Goal: Task Accomplishment & Management: Complete application form

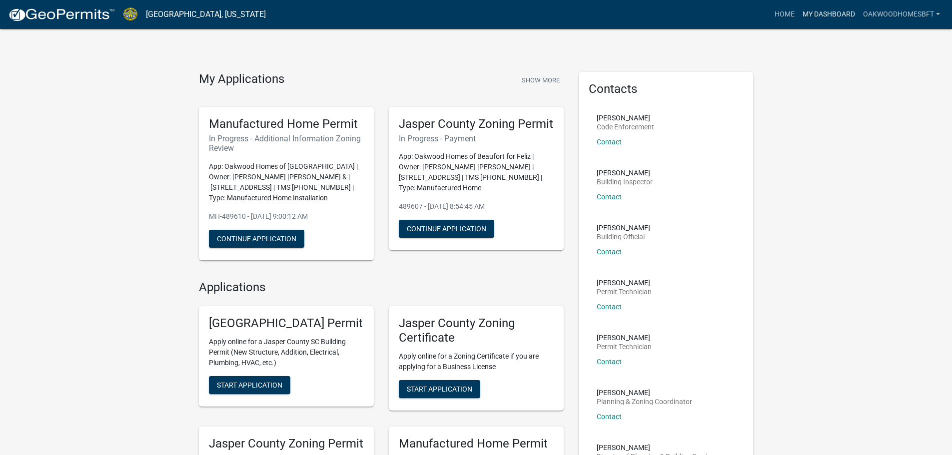
click at [846, 10] on link "My Dashboard" at bounding box center [829, 14] width 60 height 19
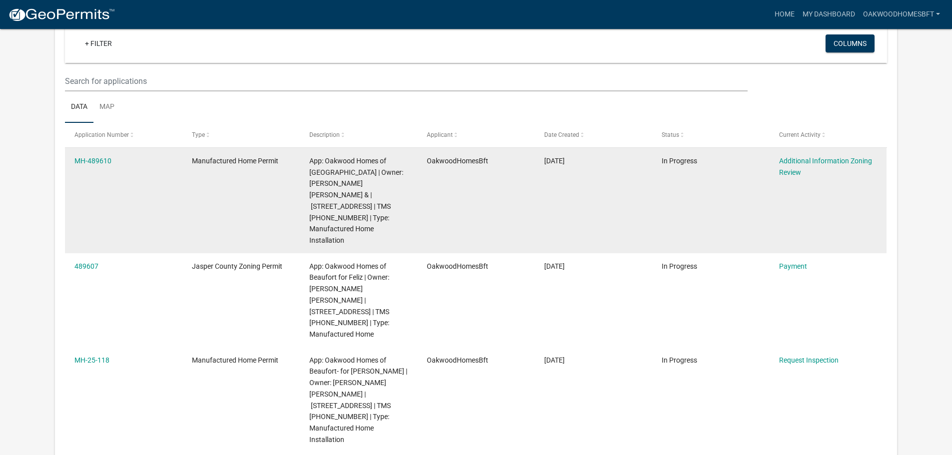
scroll to position [82, 0]
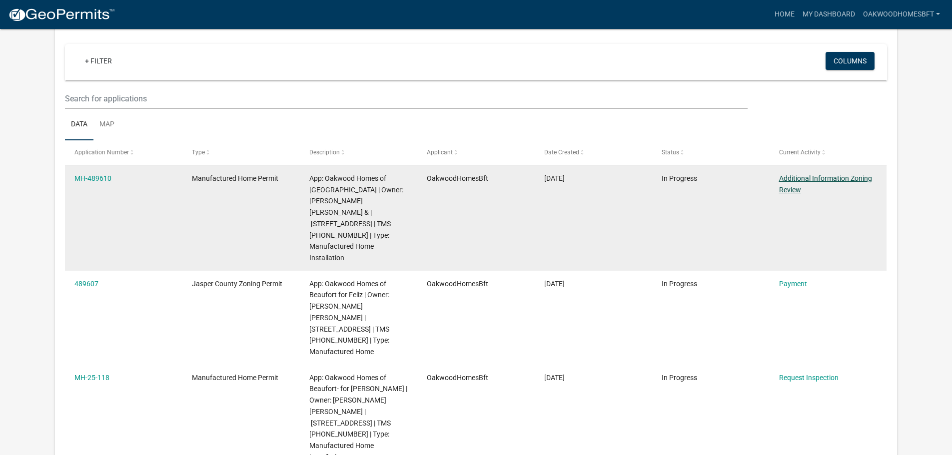
click at [798, 181] on link "Additional Information Zoning Review" at bounding box center [825, 183] width 93 height 19
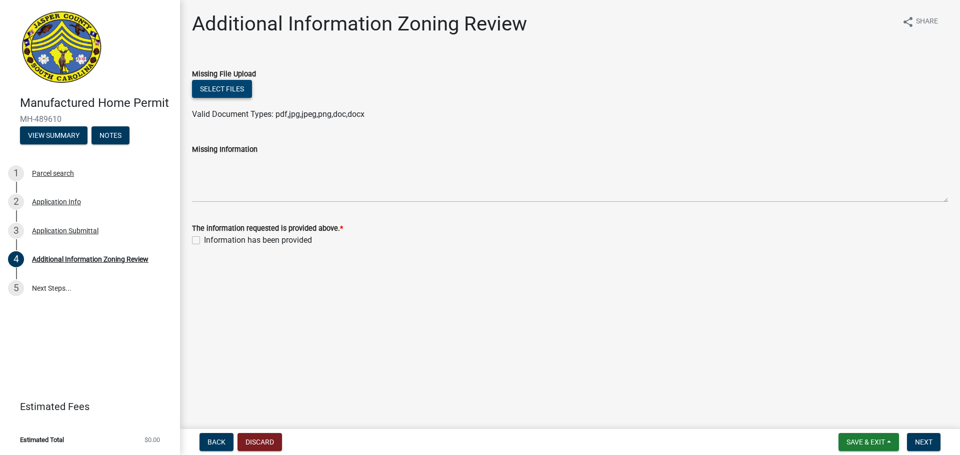
click at [239, 83] on button "Select files" at bounding box center [222, 89] width 60 height 18
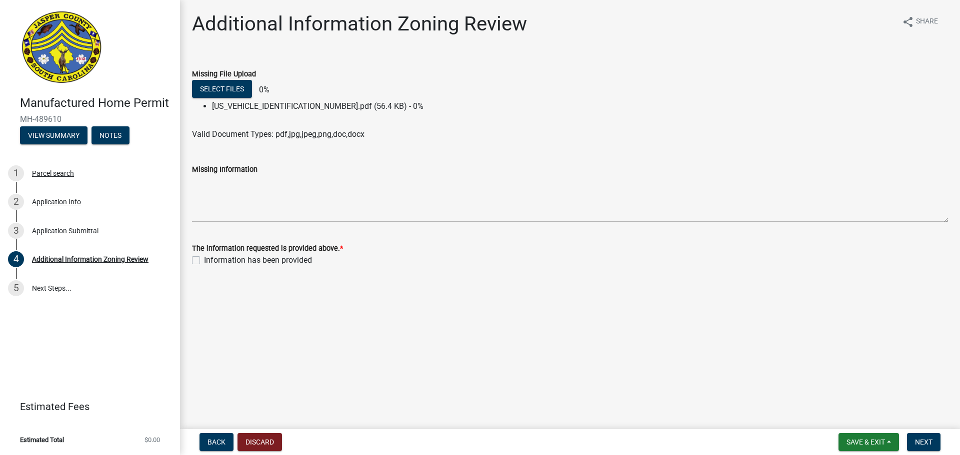
click at [386, 175] on div "Missing Information" at bounding box center [570, 169] width 756 height 12
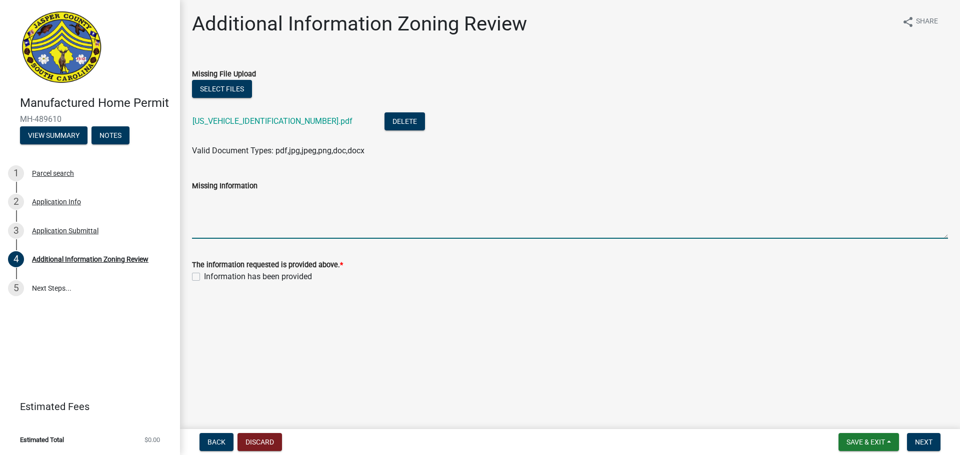
click at [379, 207] on textarea "Missing Information" at bounding box center [570, 215] width 756 height 47
type textarea "revised approval to operate"
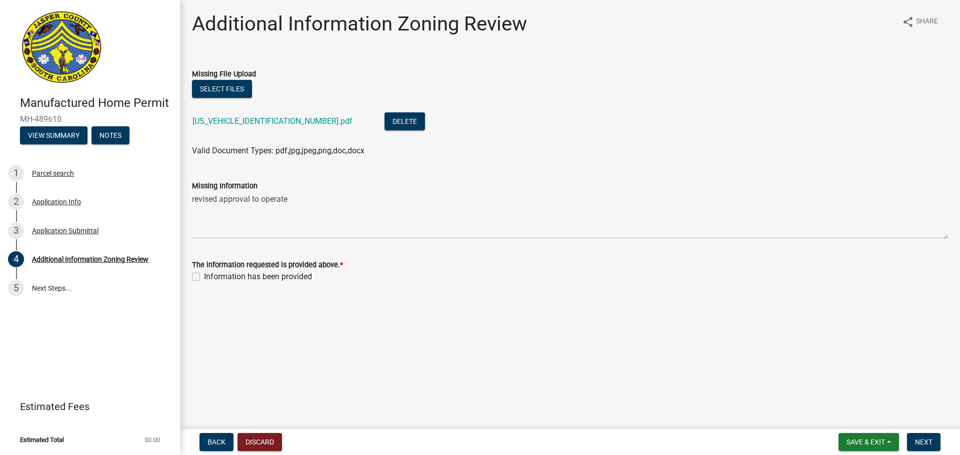
click at [204, 277] on label "Information has been provided" at bounding box center [258, 277] width 108 height 12
click at [204, 277] on input "Information has been provided" at bounding box center [207, 274] width 6 height 6
checkbox input "true"
click at [932, 432] on nav "Back Discard Save & Exit Save Save & Exit Next" at bounding box center [570, 442] width 780 height 26
click at [933, 440] on button "Next" at bounding box center [923, 442] width 33 height 18
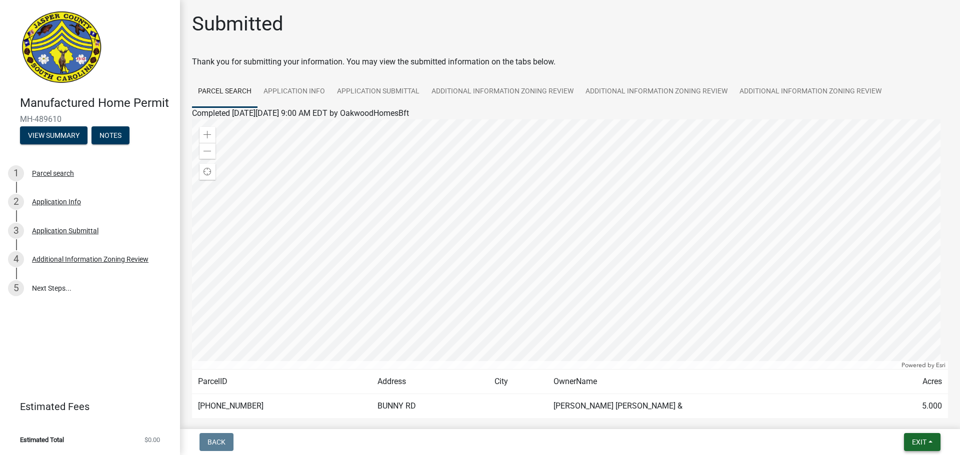
click at [931, 445] on button "Exit" at bounding box center [922, 442] width 36 height 18
click at [901, 417] on button "Save & Exit" at bounding box center [900, 416] width 80 height 24
